Goal: Task Accomplishment & Management: Manage account settings

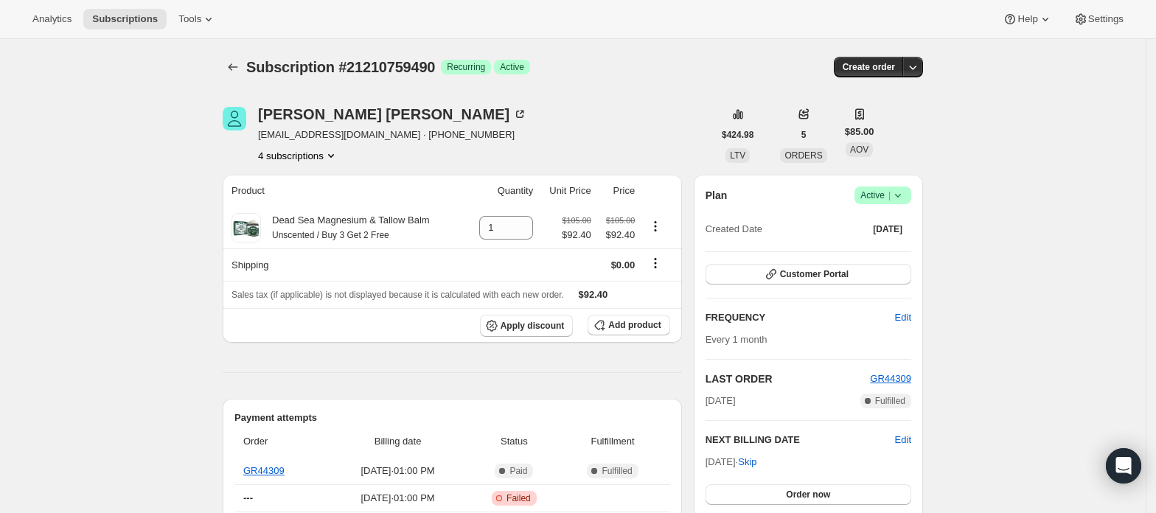
click at [321, 155] on button "4 subscriptions" at bounding box center [298, 155] width 80 height 15
click at [316, 189] on span "21205516610" at bounding box center [303, 183] width 102 height 15
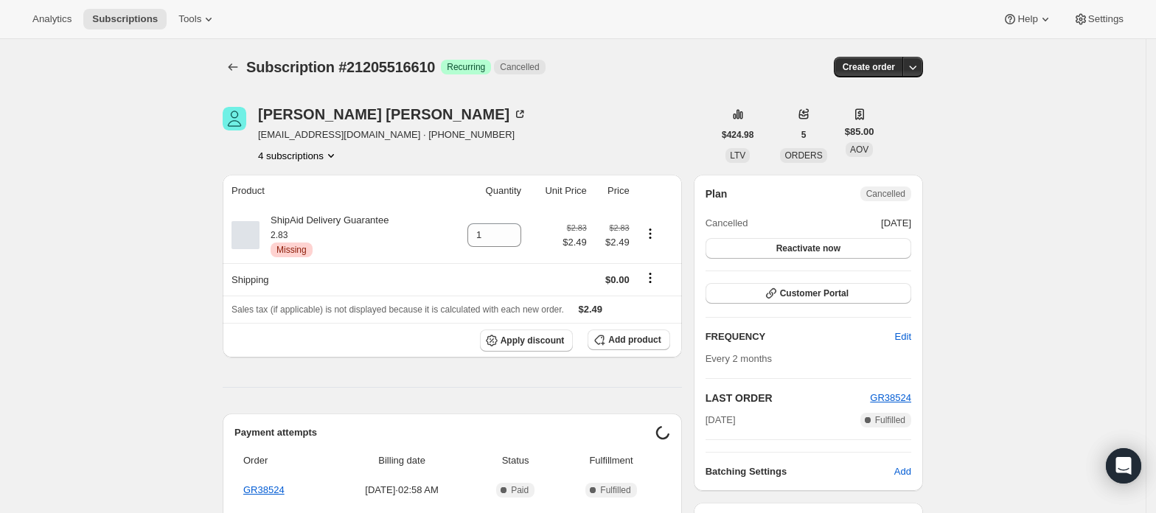
click at [318, 155] on button "4 subscriptions" at bounding box center [298, 155] width 80 height 15
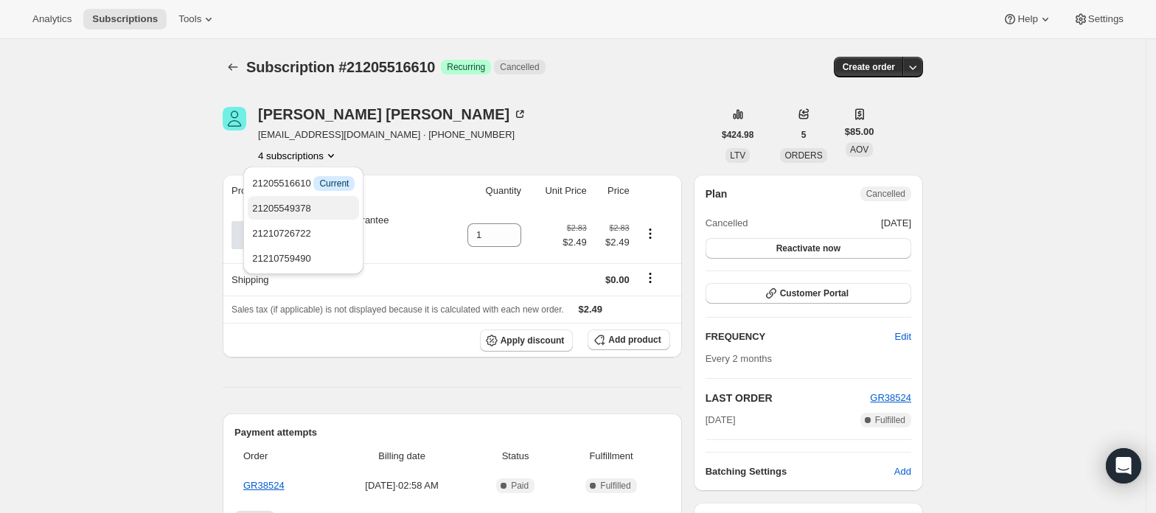
click at [314, 204] on span "21205549378" at bounding box center [303, 208] width 102 height 15
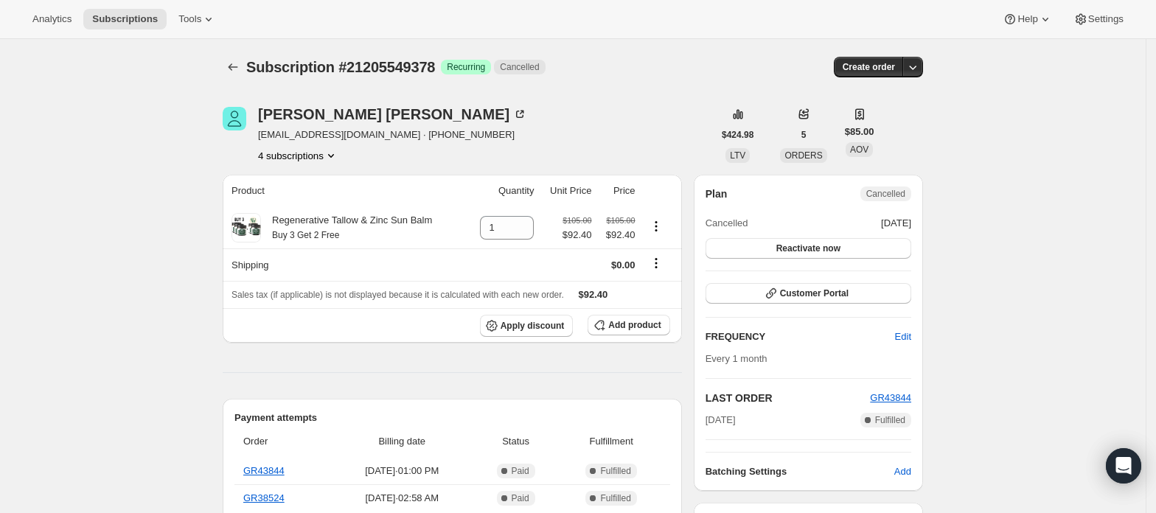
click at [320, 154] on button "4 subscriptions" at bounding box center [298, 155] width 80 height 15
click at [337, 231] on span "21210726722" at bounding box center [303, 233] width 102 height 15
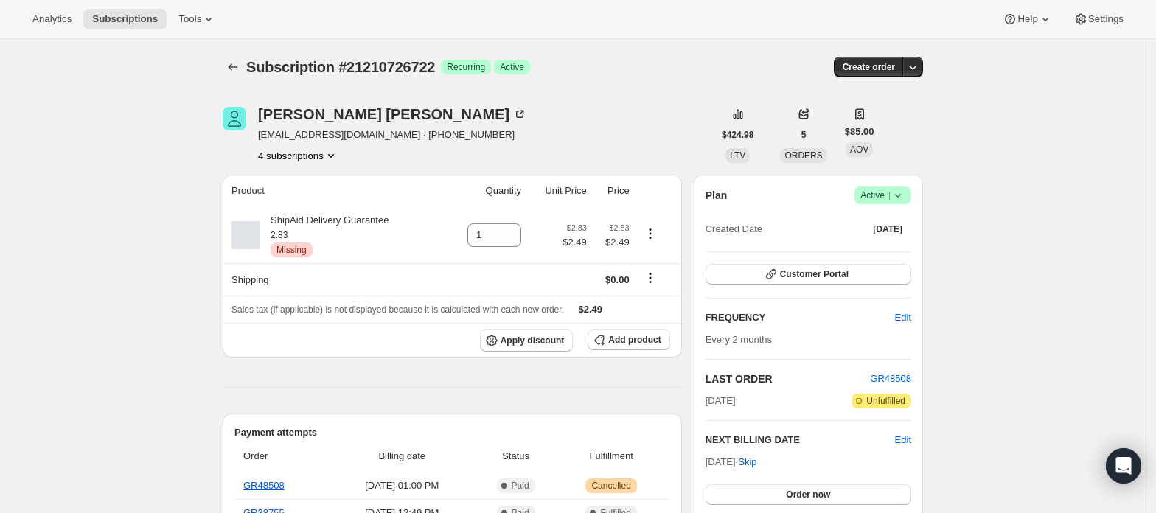
click at [325, 156] on button "4 subscriptions" at bounding box center [298, 155] width 80 height 15
click at [286, 253] on span "21210759490" at bounding box center [281, 258] width 59 height 11
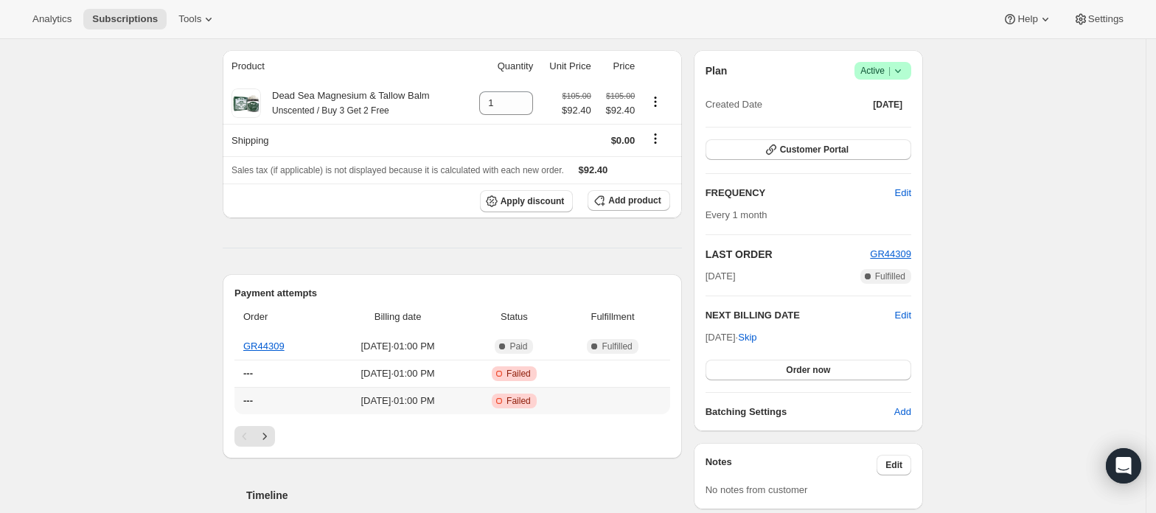
scroll to position [98, 0]
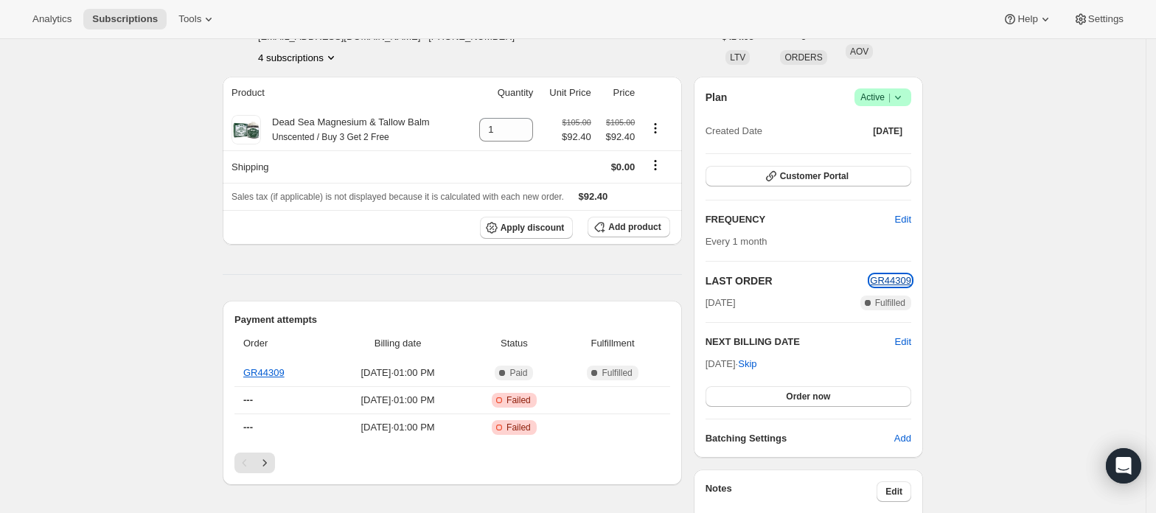
click at [897, 282] on span "GR44309" at bounding box center [890, 280] width 41 height 11
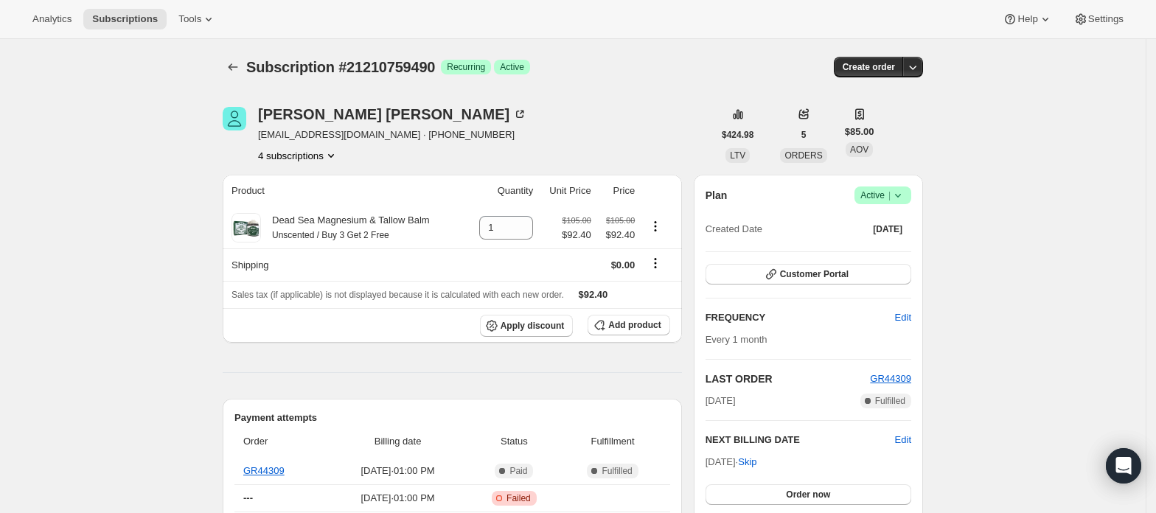
click at [331, 158] on icon "Product actions" at bounding box center [331, 155] width 15 height 15
click at [333, 187] on span "21205516610" at bounding box center [303, 183] width 102 height 15
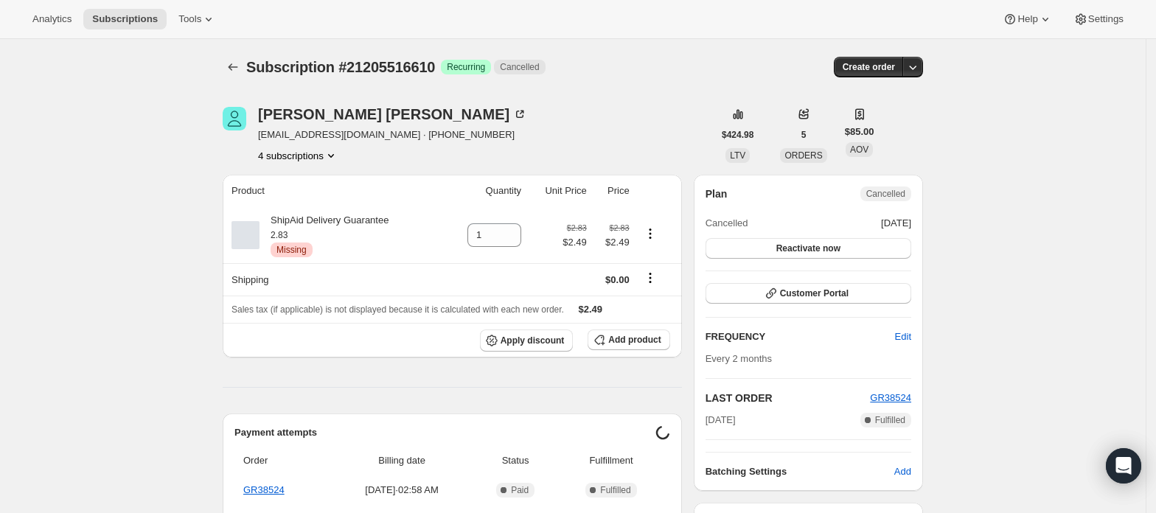
click at [318, 152] on button "4 subscriptions" at bounding box center [298, 155] width 80 height 15
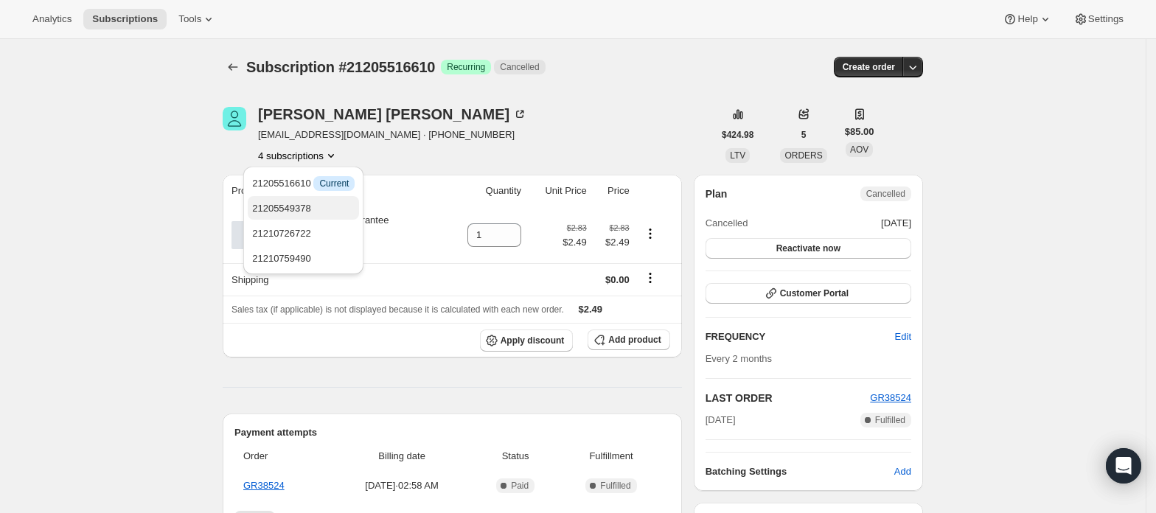
click at [319, 209] on span "21205549378" at bounding box center [303, 208] width 102 height 15
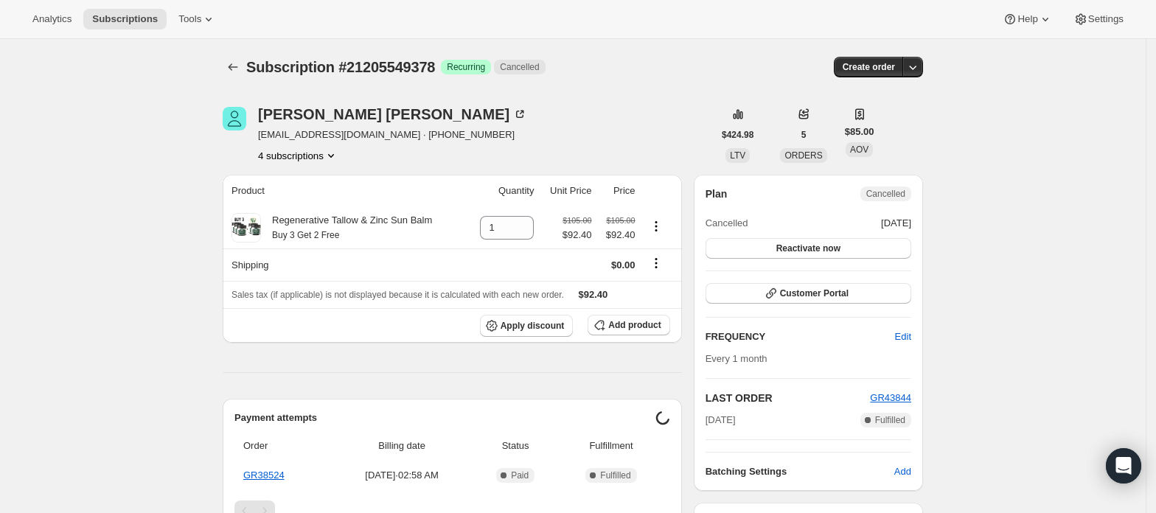
click at [322, 157] on button "4 subscriptions" at bounding box center [298, 155] width 80 height 15
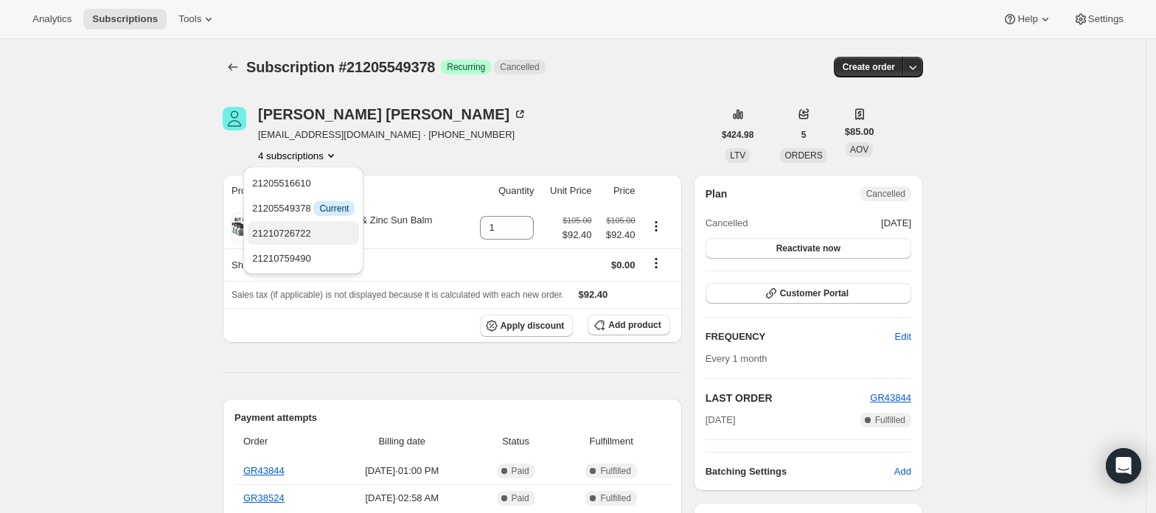
click at [317, 233] on span "21210726722" at bounding box center [303, 233] width 102 height 15
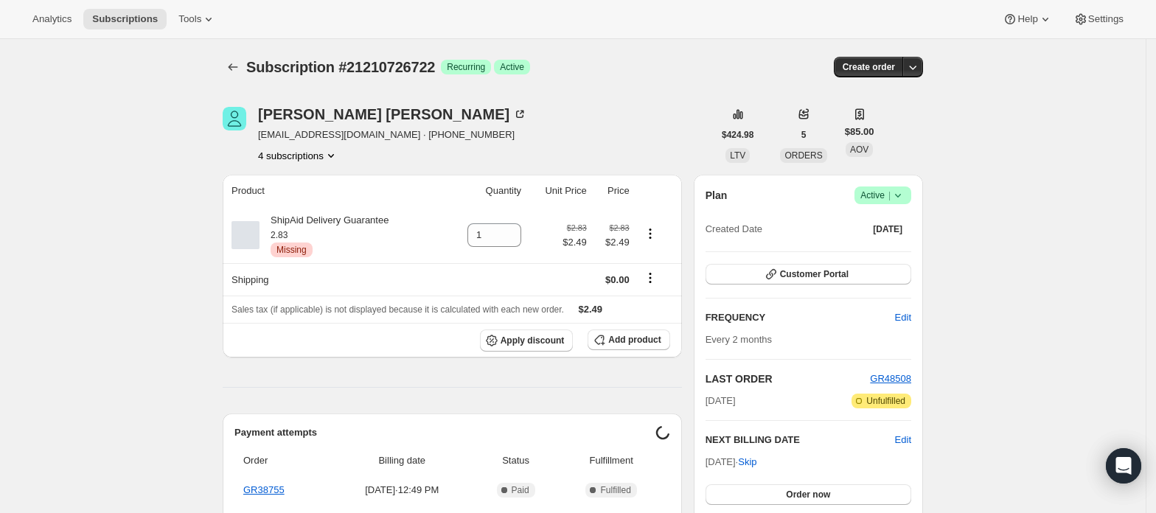
click at [313, 159] on button "4 subscriptions" at bounding box center [298, 155] width 80 height 15
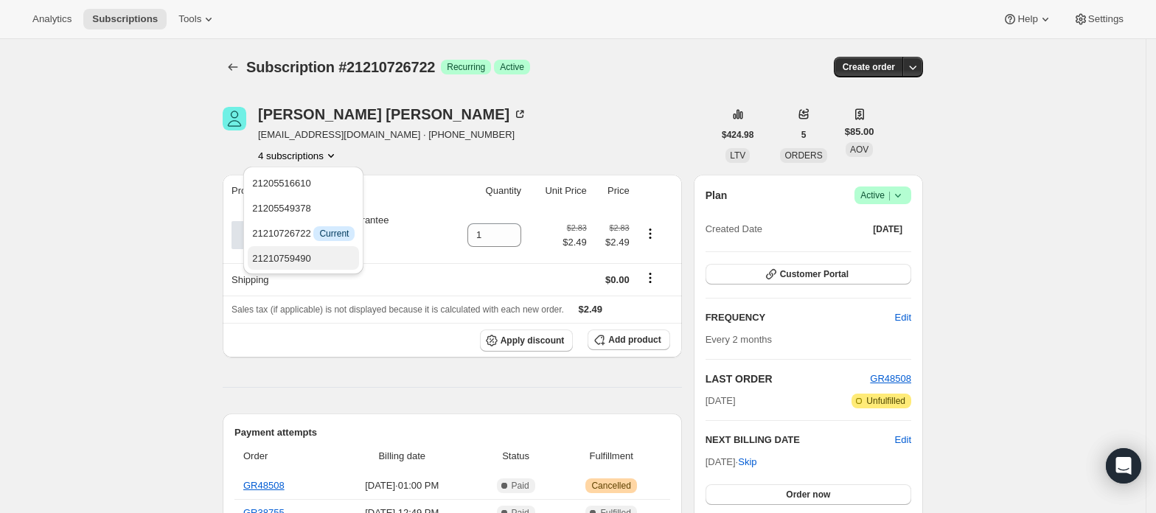
click at [305, 255] on span "21210759490" at bounding box center [281, 258] width 59 height 11
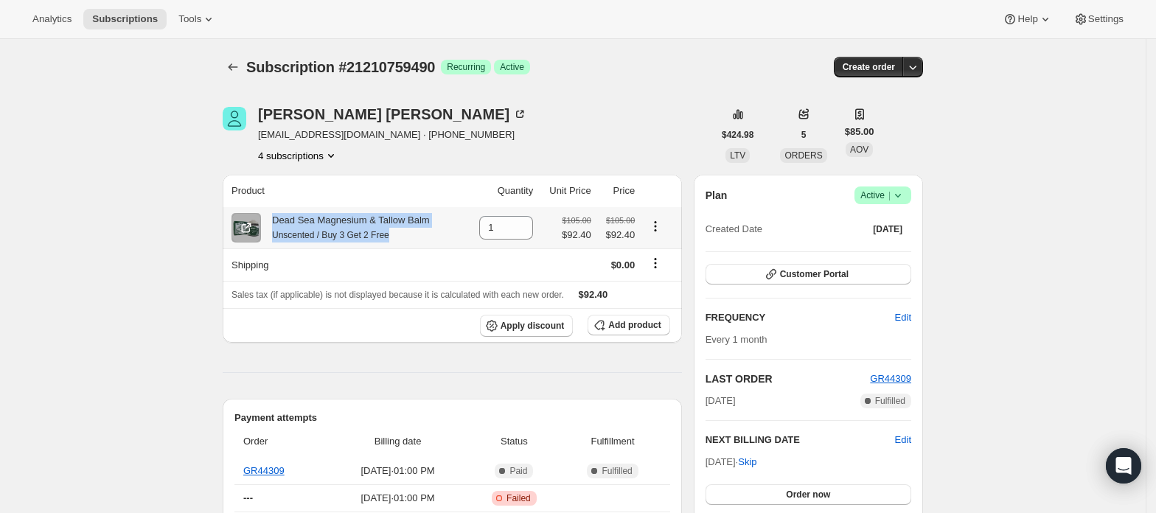
drag, startPoint x: 393, startPoint y: 240, endPoint x: 275, endPoint y: 218, distance: 119.9
click at [275, 218] on div "Dead Sea Magnesium & Tallow Balm Unscented / Buy 3 Get 2 Free" at bounding box center [345, 227] width 169 height 29
copy div "Dead Sea Magnesium & Tallow Balm Unscented / Buy 3 Get 2 Free"
